Goal: Task Accomplishment & Management: Manage account settings

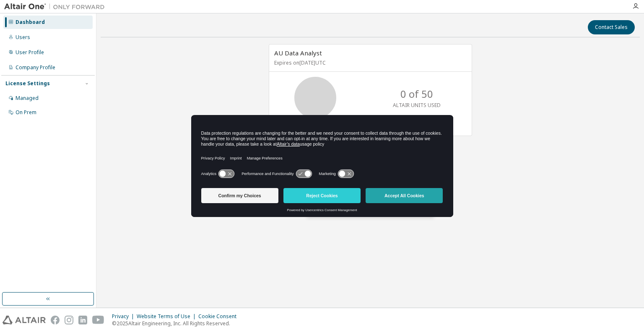
click at [413, 194] on button "Accept All Cookies" at bounding box center [404, 195] width 77 height 15
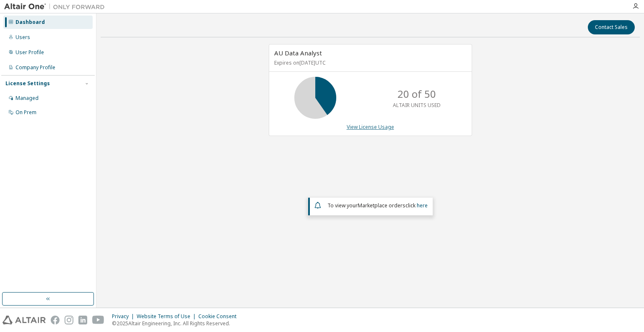
click at [373, 125] on link "View License Usage" at bounding box center [370, 126] width 47 height 7
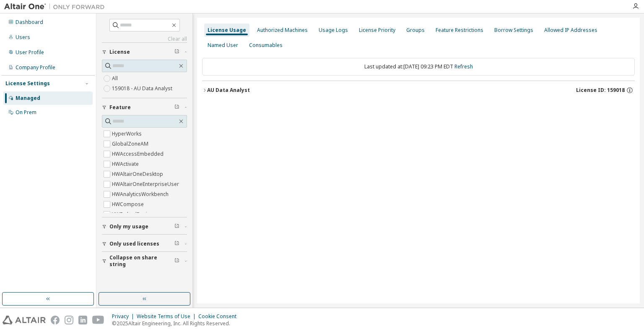
click at [105, 225] on icon "button" at bounding box center [104, 227] width 3 height 4
click at [205, 89] on icon "button" at bounding box center [205, 89] width 2 height 3
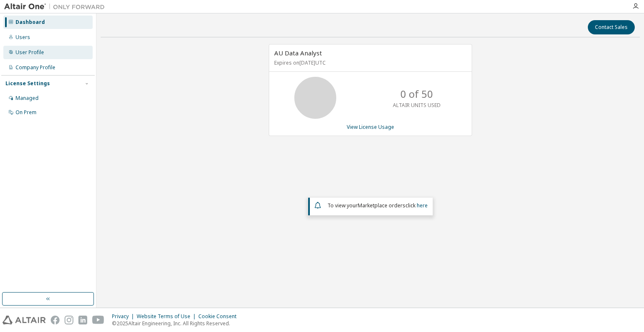
click at [25, 50] on div "User Profile" at bounding box center [30, 52] width 29 height 7
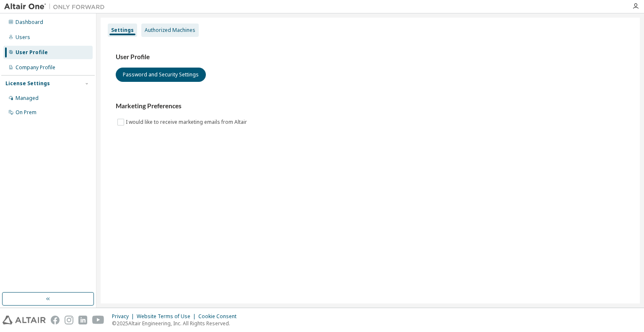
click at [169, 27] on div "Authorized Machines" at bounding box center [170, 30] width 51 height 7
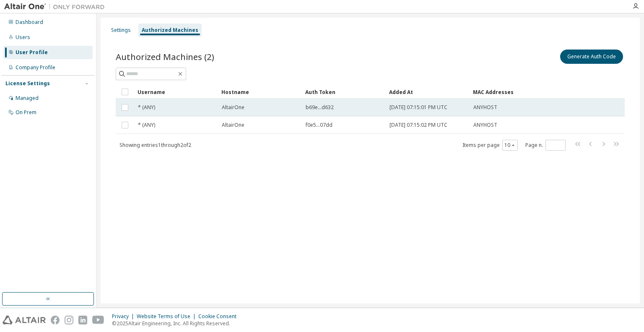
click at [320, 108] on span "b69e...d632" at bounding box center [320, 107] width 28 height 7
click at [285, 109] on div "AltairOne" at bounding box center [260, 107] width 76 height 7
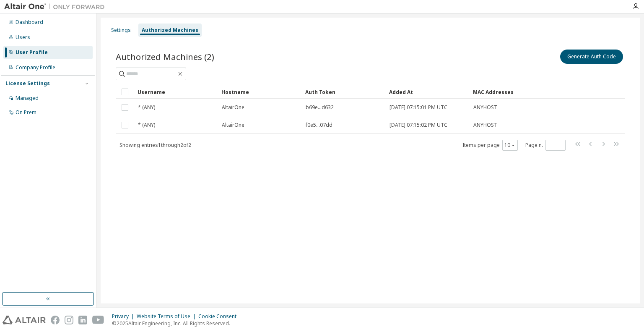
click at [285, 109] on div "AltairOne" at bounding box center [260, 107] width 76 height 7
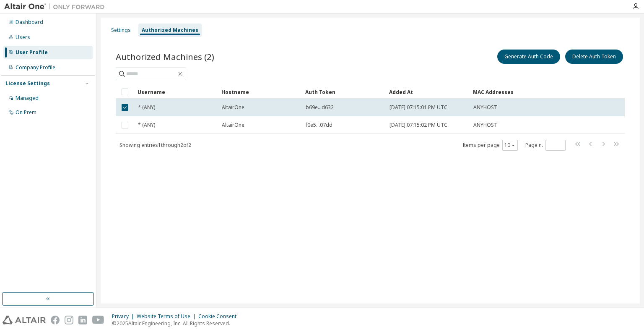
click at [285, 109] on div "AltairOne" at bounding box center [260, 107] width 76 height 7
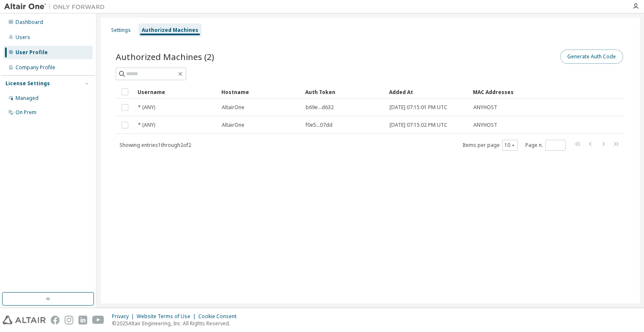
click at [592, 57] on button "Generate Auth Code" at bounding box center [591, 56] width 63 height 14
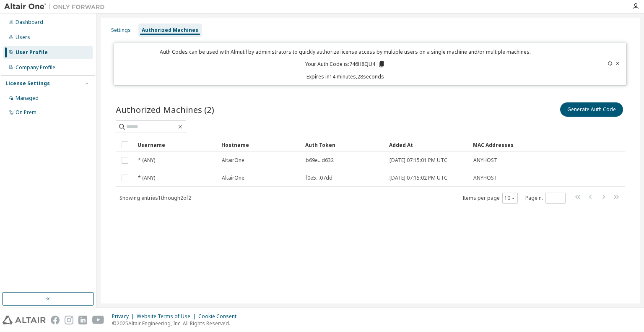
click at [381, 62] on icon at bounding box center [381, 64] width 5 height 6
click at [26, 97] on div "Managed" at bounding box center [27, 98] width 23 height 7
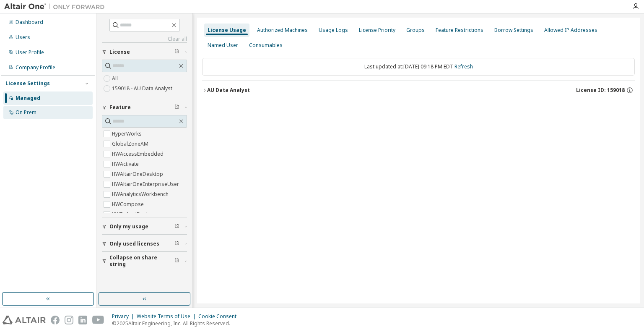
click at [27, 114] on div "On Prem" at bounding box center [26, 112] width 21 height 7
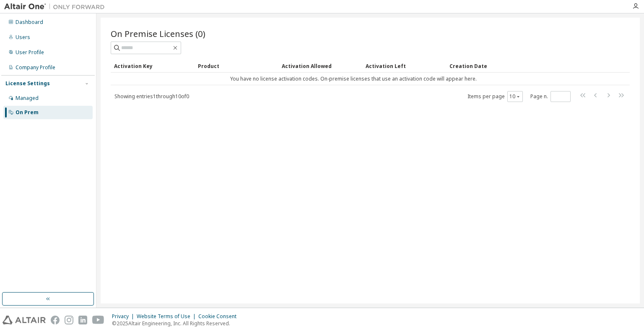
click at [33, 81] on div "License Settings" at bounding box center [27, 83] width 44 height 7
click at [32, 83] on div "License Settings" at bounding box center [27, 83] width 44 height 7
click at [33, 98] on div "Managed" at bounding box center [27, 98] width 23 height 7
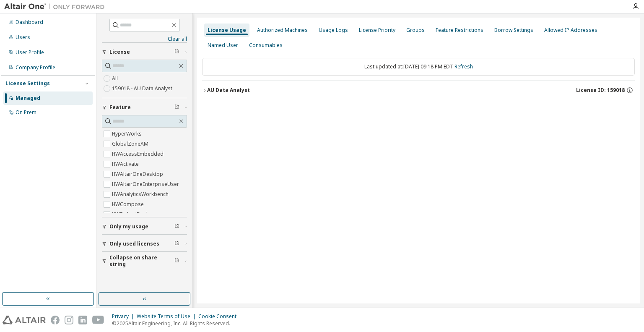
click at [204, 89] on icon "button" at bounding box center [204, 90] width 5 height 5
click at [204, 88] on icon "button" at bounding box center [204, 90] width 5 height 5
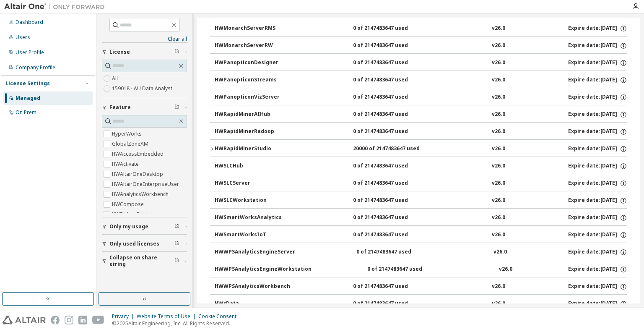
scroll to position [579, 0]
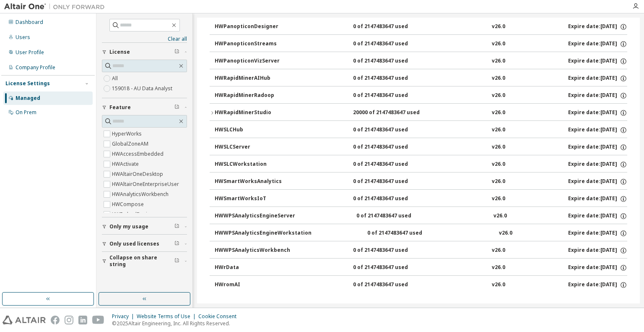
click at [211, 110] on icon "button" at bounding box center [212, 112] width 5 height 5
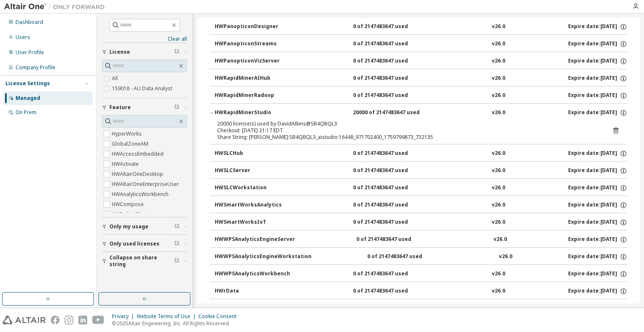
click at [24, 98] on div "Managed" at bounding box center [28, 98] width 25 height 7
click at [128, 226] on span "Only my usage" at bounding box center [128, 226] width 39 height 7
click at [123, 224] on span "Only my usage" at bounding box center [128, 226] width 39 height 7
